Goal: Task Accomplishment & Management: Manage account settings

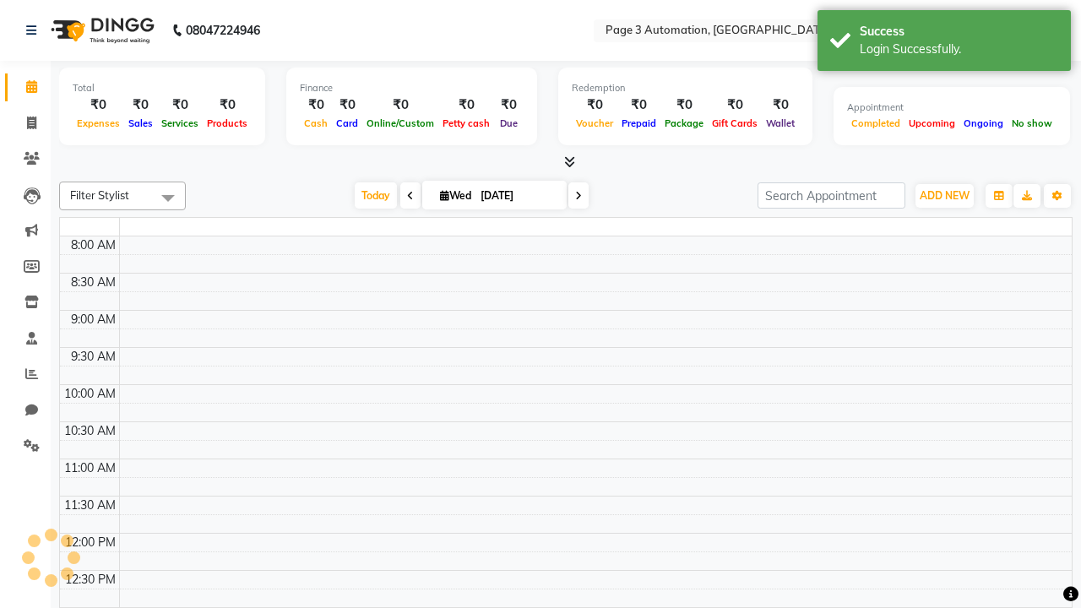
select select "en"
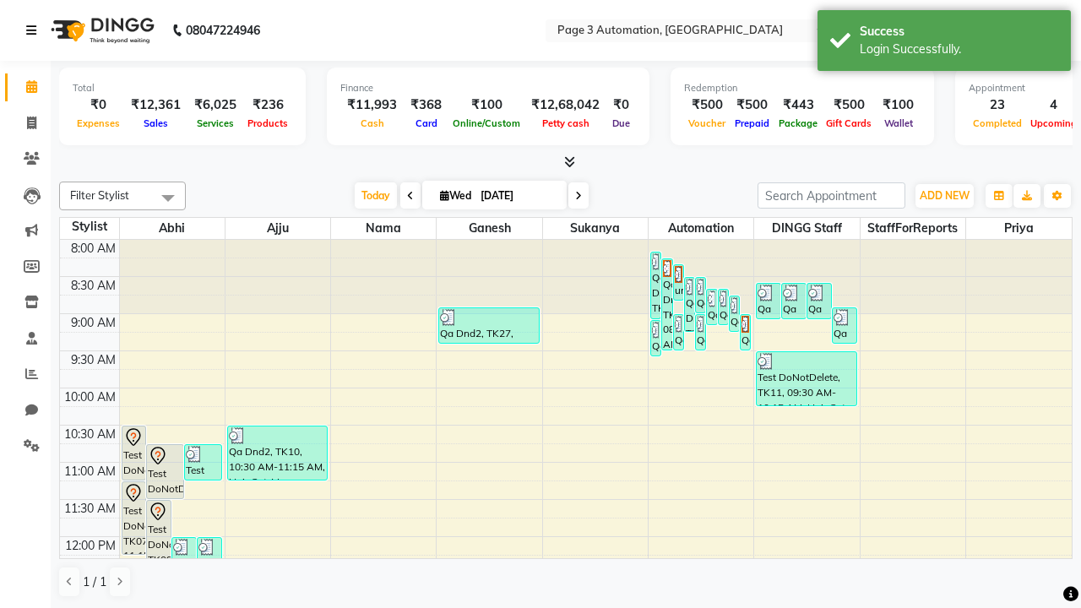
click at [35, 30] on icon at bounding box center [31, 30] width 10 height 12
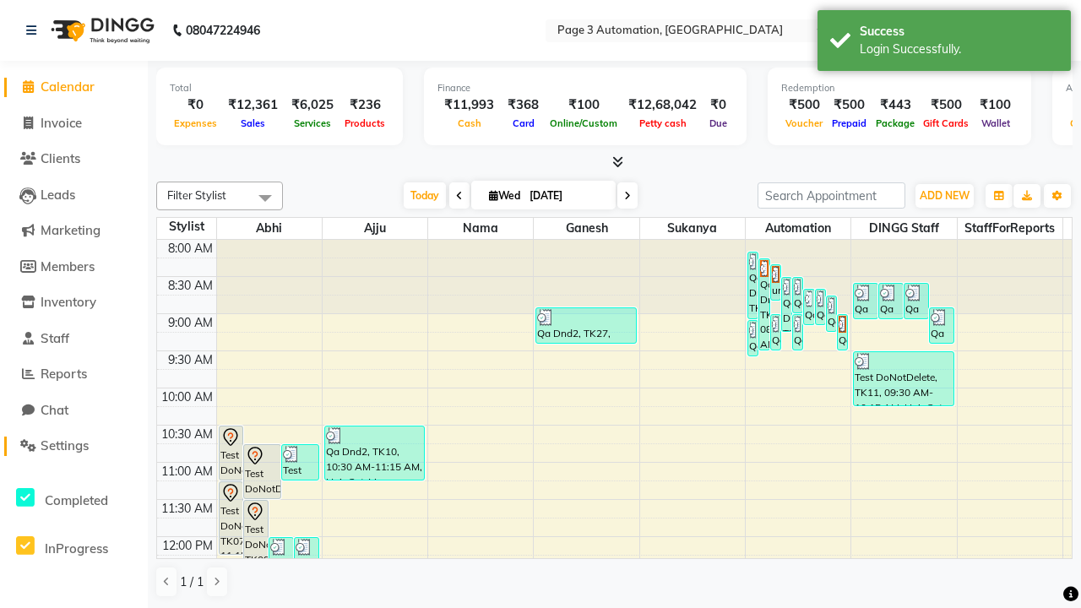
click at [73, 446] on span "Settings" at bounding box center [65, 446] width 48 height 16
